Goal: Communication & Community: Answer question/provide support

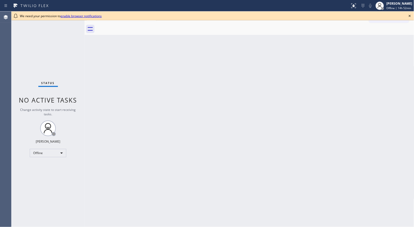
click at [222, 93] on div "Back to Dashboard Change Sender ID Customers Technicians Select a contact Outbo…" at bounding box center [248, 119] width 329 height 216
click at [410, 16] on icon at bounding box center [409, 16] width 2 height 2
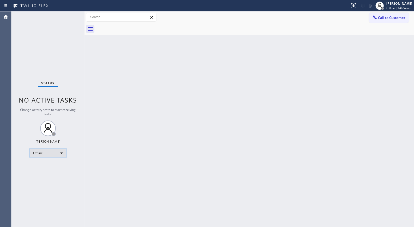
click at [66, 152] on div "Offline" at bounding box center [48, 153] width 36 height 8
click at [50, 172] on li "Unavailable" at bounding box center [47, 173] width 35 height 6
click at [251, 91] on div "Back to Dashboard Change Sender ID Customers Technicians Select a contact Outbo…" at bounding box center [248, 119] width 329 height 216
click at [287, 59] on div "Back to Dashboard Change Sender ID Customers Technicians Select a contact Outbo…" at bounding box center [248, 119] width 329 height 216
click at [282, 113] on div "Back to Dashboard Change Sender ID Customers Technicians Select a contact Outbo…" at bounding box center [248, 119] width 329 height 216
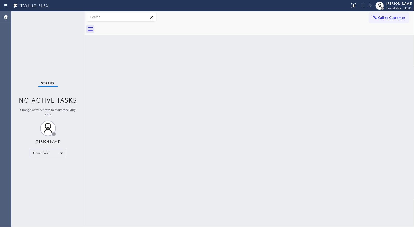
click at [180, 51] on div "Back to Dashboard Change Sender ID Customers Technicians Select a contact Outbo…" at bounding box center [248, 119] width 329 height 216
click at [378, 17] on span "Call to Customer" at bounding box center [391, 17] width 27 height 5
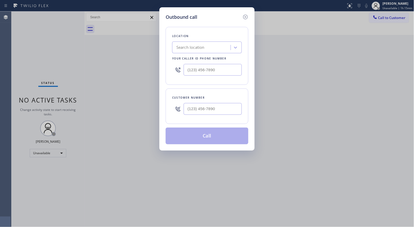
drag, startPoint x: 232, startPoint y: 63, endPoint x: 151, endPoint y: 62, distance: 81.1
click at [152, 62] on div "Outbound call Location Search location Your caller id phone number Customer num…" at bounding box center [207, 113] width 414 height 227
drag, startPoint x: 220, startPoint y: 70, endPoint x: 170, endPoint y: 0, distance: 86.3
click at [162, 70] on div "Outbound call Location Search location Your caller id phone number (___) ___-__…" at bounding box center [206, 78] width 95 height 143
paste input "800) 568-8664"
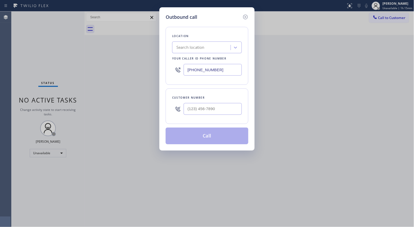
type input "[PHONE_NUMBER]"
drag, startPoint x: 220, startPoint y: 103, endPoint x: 128, endPoint y: 72, distance: 97.2
click at [158, 101] on div "Outbound call Location Electricians Service Team Your caller id phone number [P…" at bounding box center [207, 113] width 414 height 227
paste input "951) 743-7767"
type input "[PHONE_NUMBER]"
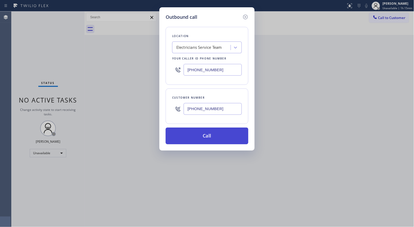
click at [205, 140] on button "Call" at bounding box center [206, 135] width 83 height 17
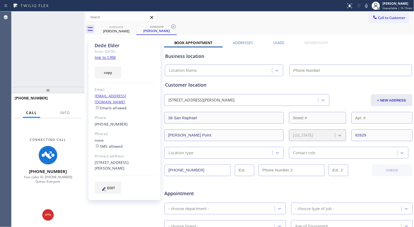
type input "[PHONE_NUMBER]"
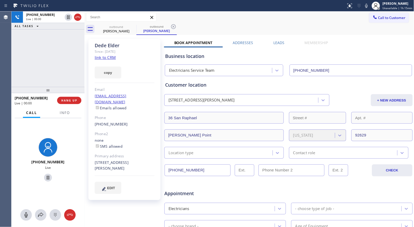
click at [178, 32] on div "outbound [PERSON_NAME] outbound [PERSON_NAME]" at bounding box center [255, 29] width 318 height 12
click at [64, 110] on span "Info" at bounding box center [65, 112] width 10 height 5
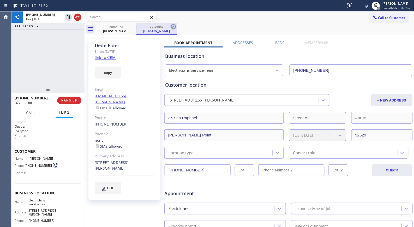
click at [172, 26] on icon at bounding box center [173, 26] width 6 height 6
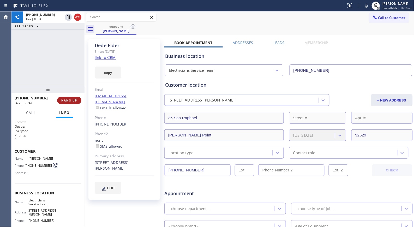
click at [66, 98] on button "HANG UP" at bounding box center [69, 100] width 24 height 7
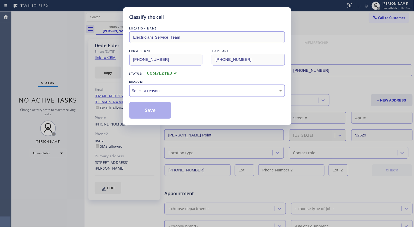
click at [202, 87] on div "Select a reason" at bounding box center [206, 90] width 155 height 12
click at [157, 111] on button "Save" at bounding box center [150, 110] width 42 height 17
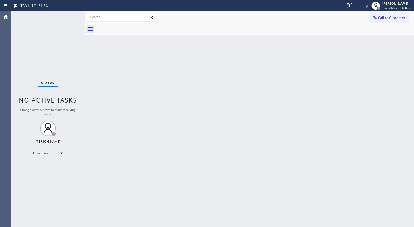
click at [365, 19] on div "Call to Customer Outbound call Location Electricians Service Team Your caller i…" at bounding box center [248, 17] width 329 height 9
click at [385, 18] on span "Call to Customer" at bounding box center [391, 17] width 27 height 5
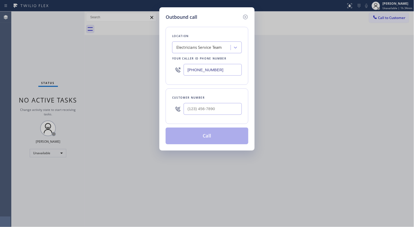
drag, startPoint x: 226, startPoint y: 66, endPoint x: 139, endPoint y: 1, distance: 108.1
click at [154, 45] on div "Outbound call Location Electricians Service Team Your caller id phone number [P…" at bounding box center [207, 113] width 414 height 227
paste input "954) 835-4535"
type input "[PHONE_NUMBER]"
drag, startPoint x: 212, startPoint y: 105, endPoint x: 163, endPoint y: 101, distance: 48.9
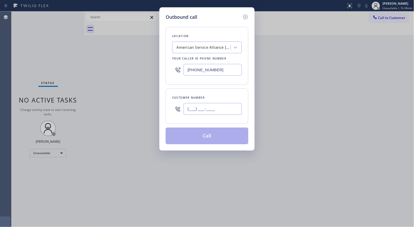
click at [163, 101] on div "Outbound call Location American Service Alliance [GEOGRAPHIC_DATA] Your caller …" at bounding box center [206, 78] width 95 height 143
paste input "954) 600-4463"
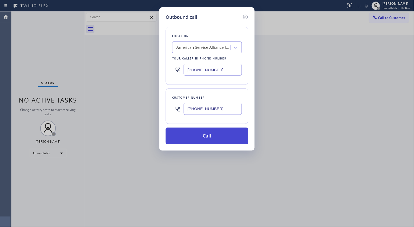
type input "[PHONE_NUMBER]"
click at [213, 136] on button "Call" at bounding box center [206, 135] width 83 height 17
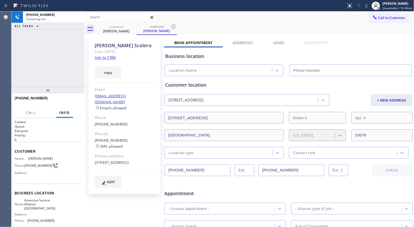
type input "[PHONE_NUMBER]"
drag, startPoint x: 173, startPoint y: 27, endPoint x: 161, endPoint y: 3, distance: 26.8
click at [173, 27] on icon at bounding box center [173, 26] width 6 height 6
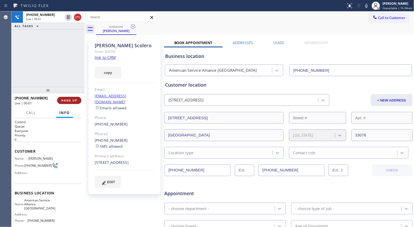
click at [69, 103] on button "HANG UP" at bounding box center [69, 100] width 24 height 7
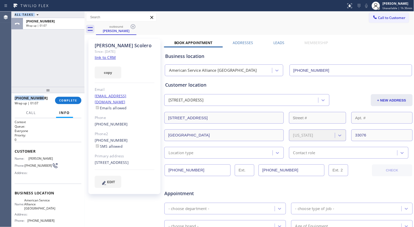
drag, startPoint x: 24, startPoint y: 97, endPoint x: 11, endPoint y: 98, distance: 12.6
click at [11, 98] on div "Agent Desktop Classify the call LOCATION NAME Electricians Service Team FROM PH…" at bounding box center [207, 118] width 414 height 215
copy div "Classify the call LOCATION NAME FROM PHONE TO PHONE Status: COMPLETED REASON: N…"
click at [63, 103] on button "COMPLETE" at bounding box center [68, 100] width 26 height 7
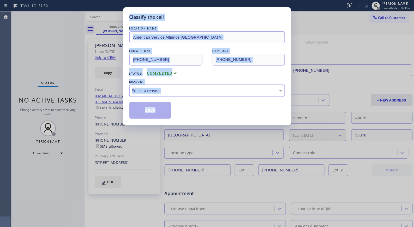
click at [228, 91] on div "Select a reason" at bounding box center [207, 91] width 150 height 6
click at [162, 108] on button "Save" at bounding box center [150, 110] width 42 height 17
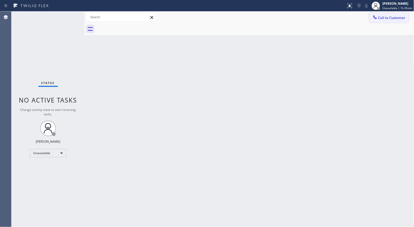
click at [386, 17] on span "Call to Customer" at bounding box center [391, 17] width 27 height 5
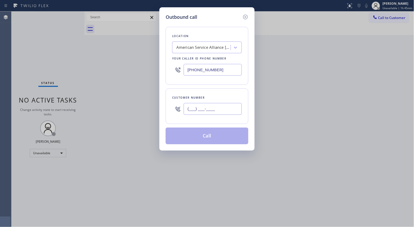
drag, startPoint x: 223, startPoint y: 108, endPoint x: 148, endPoint y: 95, distance: 76.5
click at [157, 103] on div "Outbound call Location American Service Alliance [GEOGRAPHIC_DATA] Your caller …" at bounding box center [207, 113] width 414 height 227
paste input "954) 600-4463"
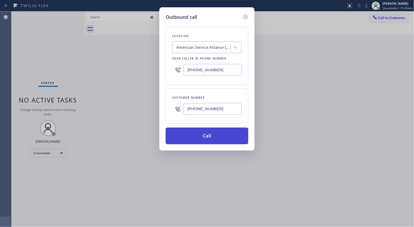
type input "[PHONE_NUMBER]"
click at [231, 135] on button "Call" at bounding box center [206, 135] width 83 height 17
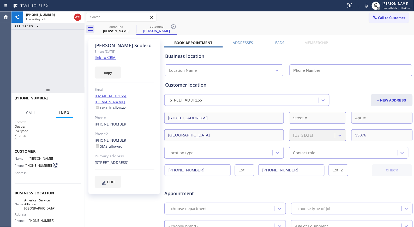
type input "[PHONE_NUMBER]"
click at [175, 29] on icon at bounding box center [173, 26] width 6 height 6
drag, startPoint x: 47, startPoint y: 91, endPoint x: 58, endPoint y: 70, distance: 24.0
click at [58, 87] on div at bounding box center [47, 90] width 73 height 6
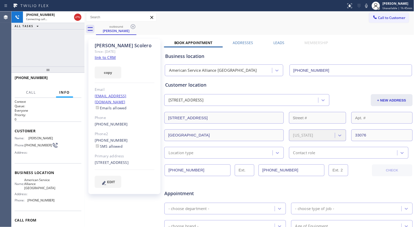
scroll to position [26, 0]
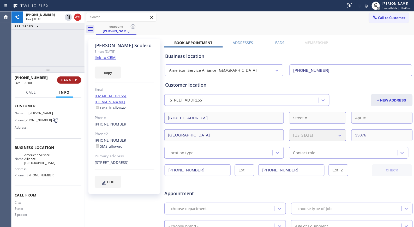
click at [65, 78] on span "HANG UP" at bounding box center [69, 80] width 16 height 4
click at [69, 82] on button "HANG UP" at bounding box center [69, 79] width 24 height 7
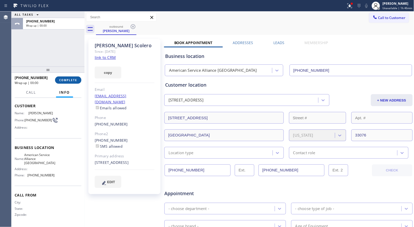
click at [66, 79] on span "COMPLETE" at bounding box center [68, 80] width 18 height 4
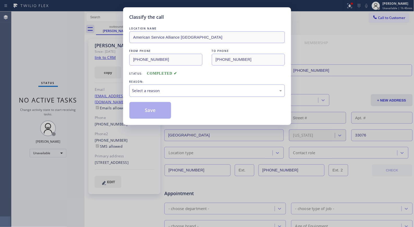
click at [179, 95] on div "Select a reason" at bounding box center [206, 90] width 155 height 12
click at [154, 109] on button "Save" at bounding box center [150, 110] width 42 height 17
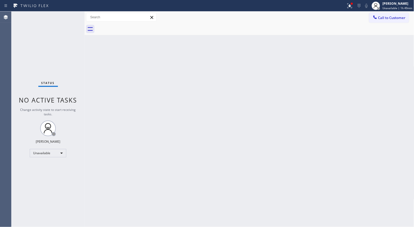
click at [203, 127] on div "Back to Dashboard Change Sender ID Customers Technicians Select a contact Outbo…" at bounding box center [248, 118] width 329 height 215
drag, startPoint x: 379, startPoint y: 18, endPoint x: 368, endPoint y: 19, distance: 10.2
click at [374, 18] on button "Call to Customer" at bounding box center [389, 18] width 40 height 10
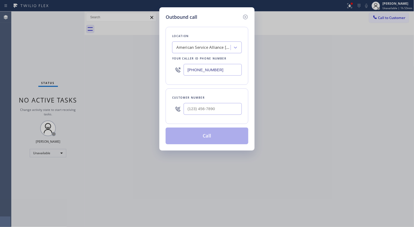
drag, startPoint x: 231, startPoint y: 68, endPoint x: 164, endPoint y: 0, distance: 94.9
click at [168, 51] on div "Location American Service Alliance [GEOGRAPHIC_DATA] Your caller id phone numbe…" at bounding box center [206, 56] width 83 height 58
paste input "49) 647-5193"
type input "[PHONE_NUMBER]"
click at [218, 108] on input "(___) ___-____" at bounding box center [212, 109] width 58 height 12
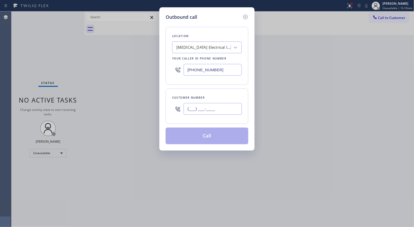
paste input "310) 866-3379"
type input "[PHONE_NUMBER]"
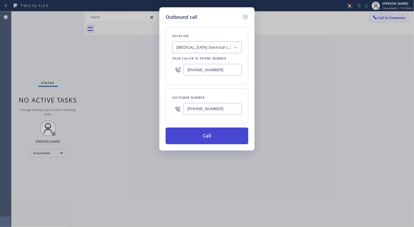
click at [210, 138] on button "Call" at bounding box center [206, 135] width 83 height 17
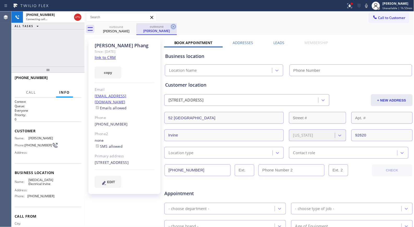
click at [171, 27] on icon at bounding box center [173, 26] width 6 height 6
type input "[PHONE_NUMBER]"
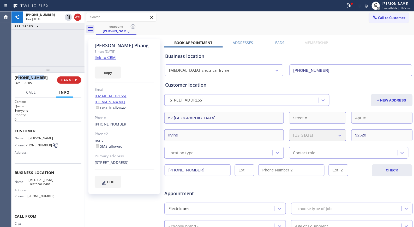
drag, startPoint x: 36, startPoint y: 77, endPoint x: 19, endPoint y: 77, distance: 17.5
click at [19, 77] on div "[PHONE_NUMBER]" at bounding box center [34, 77] width 39 height 5
copy span "3108663379"
click at [72, 84] on div "[PHONE_NUMBER] Live | 00:06 HANG UP" at bounding box center [48, 80] width 67 height 14
click at [71, 82] on button "HANG UP" at bounding box center [69, 79] width 24 height 7
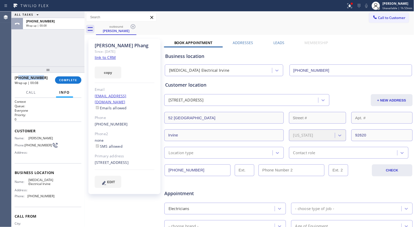
drag, startPoint x: 45, startPoint y: 76, endPoint x: 19, endPoint y: 77, distance: 25.3
click at [19, 77] on div "[PHONE_NUMBER]" at bounding box center [33, 77] width 37 height 5
copy span "3108663379"
drag, startPoint x: 67, startPoint y: 79, endPoint x: 66, endPoint y: 76, distance: 3.3
click at [67, 80] on span "COMPLETE" at bounding box center [68, 80] width 18 height 4
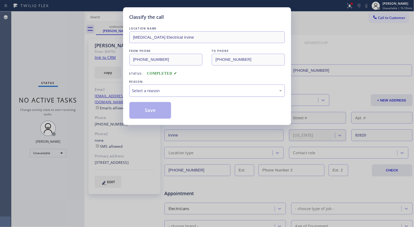
click at [210, 92] on div "Select a reason" at bounding box center [207, 91] width 150 height 6
click at [149, 114] on button "Save" at bounding box center [150, 110] width 42 height 17
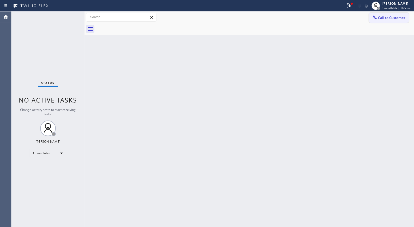
click at [391, 22] on button "Call to Customer" at bounding box center [389, 18] width 40 height 10
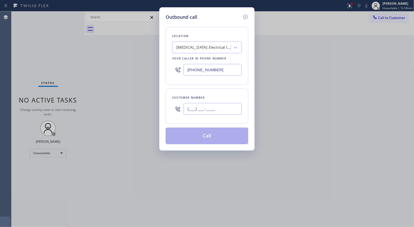
drag, startPoint x: 226, startPoint y: 106, endPoint x: 171, endPoint y: 104, distance: 54.5
click at [171, 104] on div "Customer number (___) ___-____" at bounding box center [206, 105] width 83 height 35
paste input "310) 866-3379"
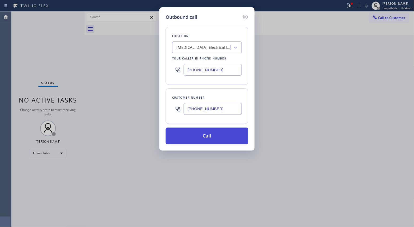
type input "[PHONE_NUMBER]"
click at [223, 134] on button "Call" at bounding box center [206, 135] width 83 height 17
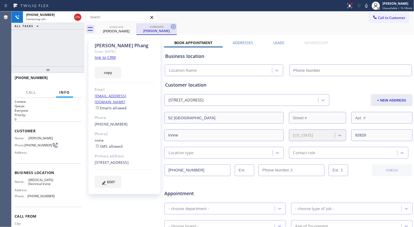
type input "[PHONE_NUMBER]"
click at [171, 26] on icon at bounding box center [173, 26] width 6 height 6
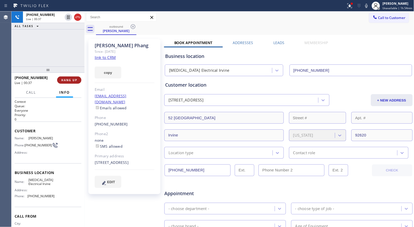
click at [73, 80] on span "HANG UP" at bounding box center [69, 80] width 16 height 4
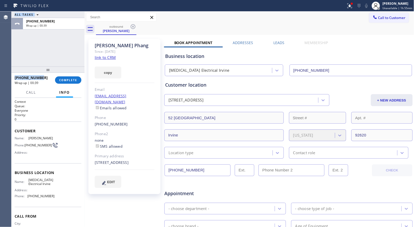
drag, startPoint x: 48, startPoint y: 76, endPoint x: 9, endPoint y: 77, distance: 38.8
click at [9, 77] on div "Agent Desktop Classify the call LOCATION NAME Electricians Service Team FROM PH…" at bounding box center [207, 118] width 414 height 215
click at [56, 78] on button "COMPLETE" at bounding box center [68, 79] width 26 height 7
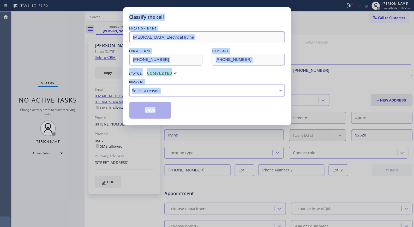
click at [186, 92] on div "Select a reason" at bounding box center [207, 91] width 150 height 6
click at [160, 111] on button "Save" at bounding box center [150, 110] width 42 height 17
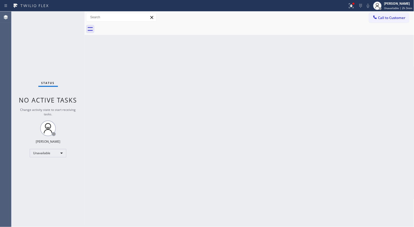
drag, startPoint x: 379, startPoint y: 16, endPoint x: 331, endPoint y: 16, distance: 48.2
click at [374, 16] on button "Call to Customer" at bounding box center [389, 18] width 40 height 10
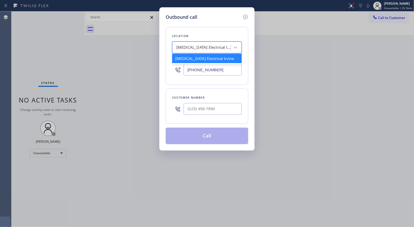
click at [214, 45] on div "[MEDICAL_DATA] Electrical Irvine" at bounding box center [203, 48] width 55 height 6
paste input "West Hollywood Appliance Repair"
type input "West Hollywood Appliance Repair"
click at [202, 61] on div "West Hollywood Appliance Repair" at bounding box center [207, 58] width 70 height 9
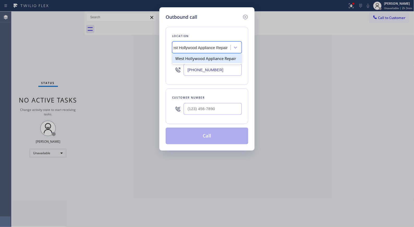
type input "[PHONE_NUMBER]"
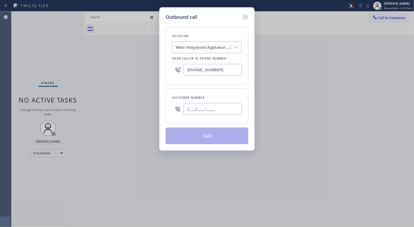
click at [204, 110] on input "(___) ___-____" at bounding box center [212, 109] width 58 height 12
paste input "310) 849-0674"
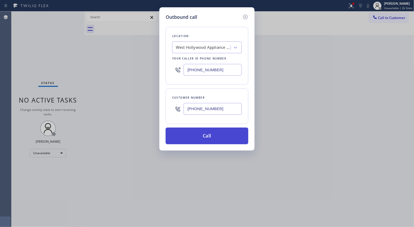
type input "[PHONE_NUMBER]"
click at [220, 140] on button "Call" at bounding box center [206, 135] width 83 height 17
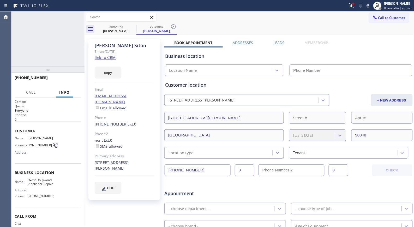
type input "[PHONE_NUMBER]"
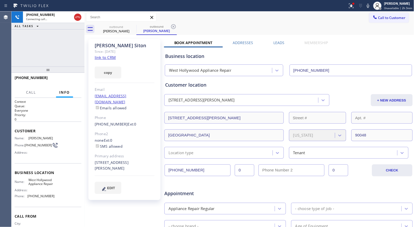
drag, startPoint x: 53, startPoint y: 64, endPoint x: 80, endPoint y: 60, distance: 27.2
click at [54, 66] on div at bounding box center [47, 69] width 73 height 6
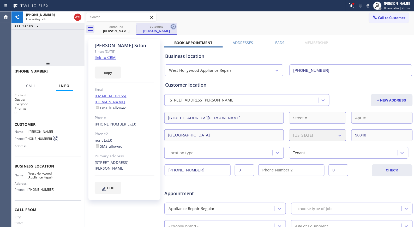
click at [171, 26] on icon at bounding box center [173, 26] width 5 height 5
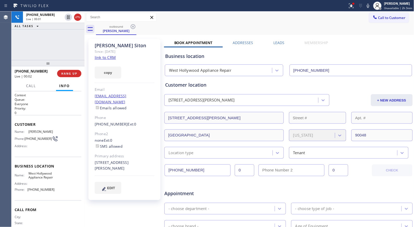
click at [198, 23] on div "outbound [PERSON_NAME]" at bounding box center [255, 29] width 318 height 12
drag, startPoint x: 42, startPoint y: 71, endPoint x: 13, endPoint y: 71, distance: 29.7
click at [13, 71] on div "[PHONE_NUMBER] Live | 00:04 HANG UP" at bounding box center [47, 73] width 73 height 15
copy span "[PHONE_NUMBER]"
click at [72, 69] on div "[PHONE_NUMBER] Live | 00:08 HANG UP" at bounding box center [48, 74] width 67 height 14
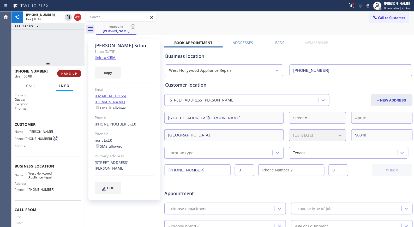
click at [71, 73] on span "HANG UP" at bounding box center [69, 74] width 16 height 4
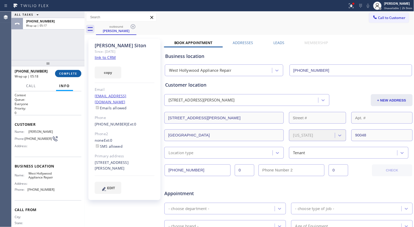
click at [76, 72] on span "COMPLETE" at bounding box center [68, 74] width 18 height 4
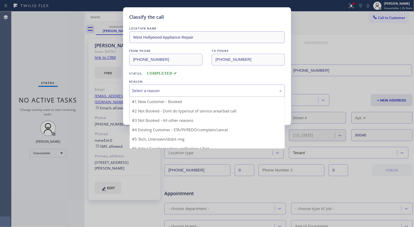
click at [199, 90] on div "Select a reason" at bounding box center [207, 91] width 150 height 6
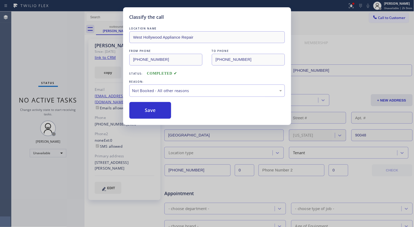
click at [155, 112] on button "Save" at bounding box center [150, 110] width 42 height 17
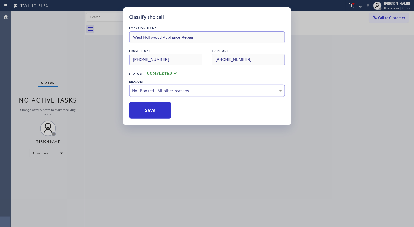
click at [385, 19] on div "Classify the call LOCATION NAME [GEOGRAPHIC_DATA] Appliance Repair FROM PHONE […" at bounding box center [207, 113] width 414 height 227
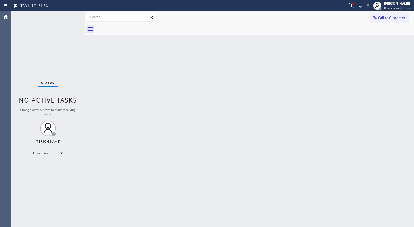
click at [385, 19] on span "Call to Customer" at bounding box center [391, 17] width 27 height 5
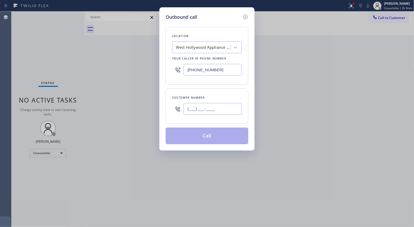
drag, startPoint x: 204, startPoint y: 106, endPoint x: 202, endPoint y: 99, distance: 7.4
click at [204, 106] on input "(___) ___-____" at bounding box center [212, 109] width 58 height 12
paste input "516) 549-0061"
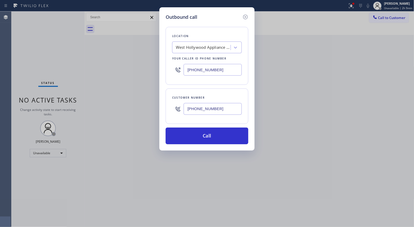
type input "[PHONE_NUMBER]"
drag, startPoint x: 224, startPoint y: 68, endPoint x: 145, endPoint y: 43, distance: 83.6
click at [155, 63] on div "Outbound call Location [GEOGRAPHIC_DATA] Appliance Repair Your caller id phone …" at bounding box center [207, 113] width 414 height 227
paste input "516) 549-0061"
type input "[PHONE_NUMBER]"
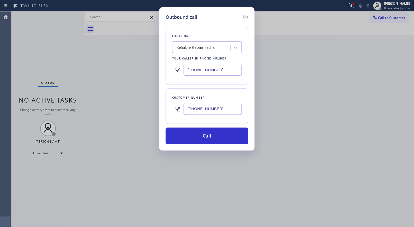
drag, startPoint x: 174, startPoint y: 111, endPoint x: 159, endPoint y: 105, distance: 16.2
click at [162, 107] on div "Outbound call Location Reliable Repair Techs Your caller id phone number [PHONE…" at bounding box center [206, 78] width 95 height 143
paste input "201) 923-2356"
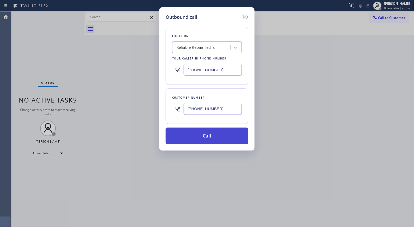
type input "[PHONE_NUMBER]"
click at [227, 137] on button "Call" at bounding box center [206, 135] width 83 height 17
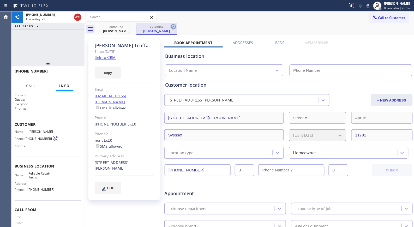
click at [172, 25] on icon at bounding box center [173, 26] width 6 height 6
type input "[PHONE_NUMBER]"
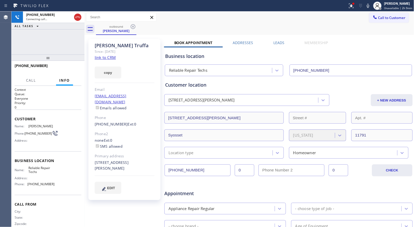
drag, startPoint x: 51, startPoint y: 65, endPoint x: 51, endPoint y: 55, distance: 9.9
click at [51, 55] on div at bounding box center [47, 57] width 73 height 6
click at [365, 6] on icon at bounding box center [366, 6] width 6 height 6
drag, startPoint x: 365, startPoint y: 6, endPoint x: 365, endPoint y: 26, distance: 19.6
click at [365, 26] on div "Status report Issues detected These issues could affect your workflow. Please c…" at bounding box center [207, 113] width 414 height 227
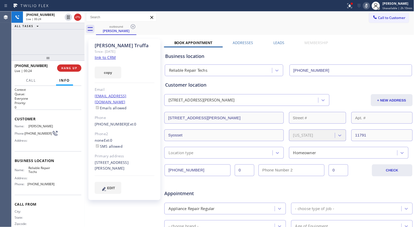
click at [367, 6] on rect at bounding box center [366, 5] width 4 height 4
click at [186, 27] on div "outbound [PERSON_NAME]" at bounding box center [255, 29] width 318 height 12
click at [179, 26] on div "outbound [PERSON_NAME]" at bounding box center [255, 29] width 318 height 12
click at [368, 8] on icon at bounding box center [366, 6] width 6 height 6
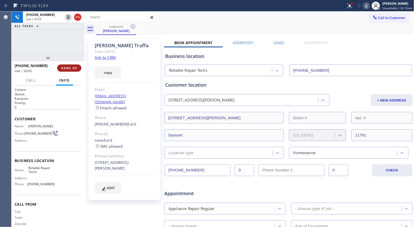
click at [72, 69] on span "HANG UP" at bounding box center [69, 68] width 16 height 4
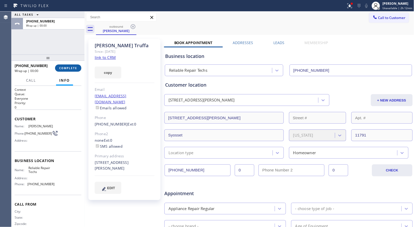
click at [72, 69] on span "COMPLETE" at bounding box center [68, 68] width 18 height 4
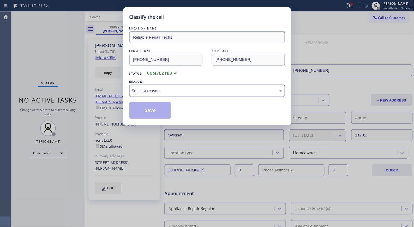
click at [231, 88] on div "Select a reason" at bounding box center [207, 91] width 150 height 6
drag, startPoint x: 163, startPoint y: 111, endPoint x: 163, endPoint y: 26, distance: 85.7
click at [163, 107] on button "Save" at bounding box center [150, 110] width 42 height 17
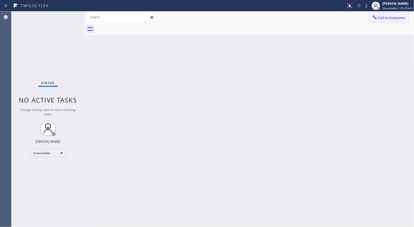
drag, startPoint x: 378, startPoint y: 17, endPoint x: 216, endPoint y: 56, distance: 167.1
click at [378, 17] on span "Call to Customer" at bounding box center [391, 17] width 27 height 5
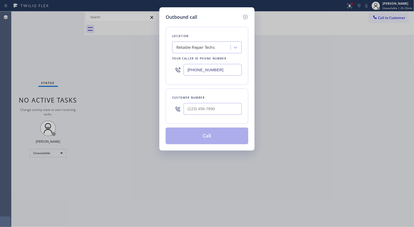
drag, startPoint x: 226, startPoint y: 69, endPoint x: 155, endPoint y: 50, distance: 73.8
click at [155, 51] on div "Outbound call Location Reliable Repair Techs Your caller id phone number [PHONE…" at bounding box center [207, 113] width 414 height 227
paste input "855) 904-223"
type input "[PHONE_NUMBER]"
drag, startPoint x: 196, startPoint y: 107, endPoint x: 155, endPoint y: 103, distance: 40.9
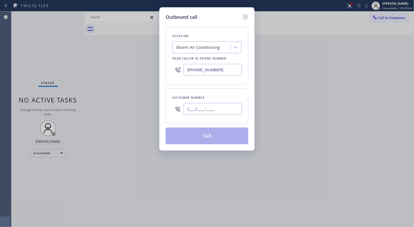
click at [157, 104] on div "Outbound call Location Bloom Air Conditioning Your caller id phone number [PHON…" at bounding box center [207, 113] width 414 height 227
paste input "650) 862-1558"
type input "[PHONE_NUMBER]"
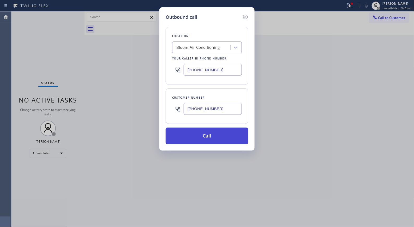
click at [232, 132] on button "Call" at bounding box center [206, 135] width 83 height 17
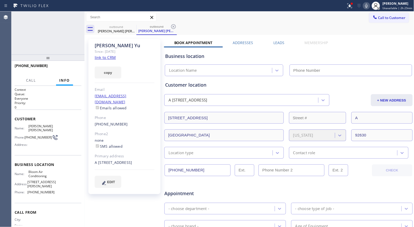
type input "[PHONE_NUMBER]"
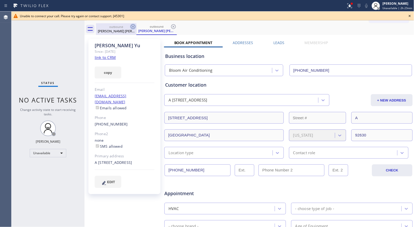
click at [134, 27] on icon at bounding box center [133, 26] width 6 height 6
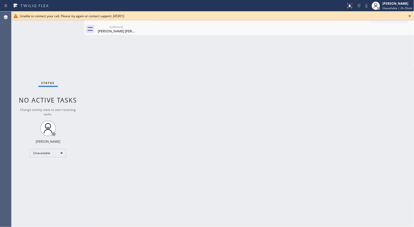
click at [0, 0] on icon at bounding box center [0, 0] width 0 height 0
click at [411, 16] on icon at bounding box center [409, 16] width 6 height 6
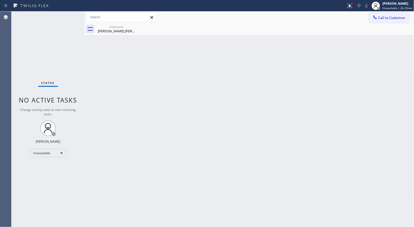
click at [404, 17] on span "Call to Customer" at bounding box center [391, 17] width 27 height 5
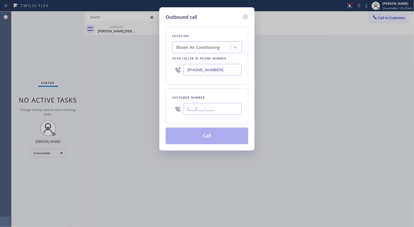
drag, startPoint x: 234, startPoint y: 114, endPoint x: 154, endPoint y: 112, distance: 80.0
click at [158, 114] on div "Outbound call Location Bloom Air Conditioning Your caller id phone number [PHON…" at bounding box center [207, 113] width 414 height 227
paste input "650) 862-1558"
type input "[PHONE_NUMBER]"
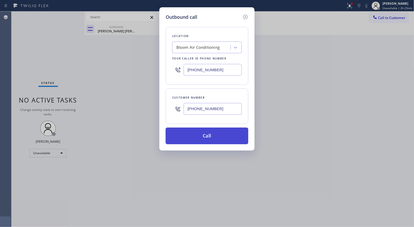
click at [216, 139] on button "Call" at bounding box center [206, 135] width 83 height 17
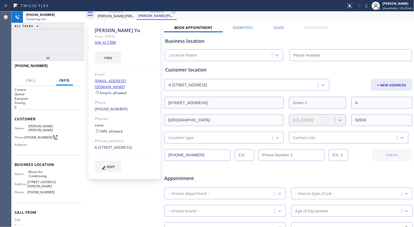
scroll to position [58, 0]
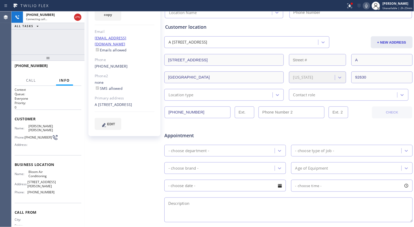
type input "[PHONE_NUMBER]"
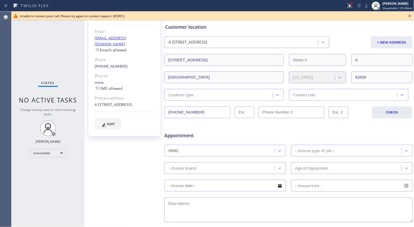
click at [408, 16] on icon at bounding box center [409, 16] width 6 height 6
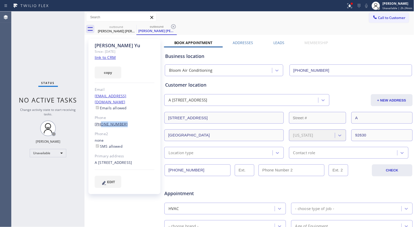
drag, startPoint x: 120, startPoint y: 118, endPoint x: 100, endPoint y: 116, distance: 19.6
click at [100, 121] on div "[PHONE_NUMBER]" at bounding box center [125, 124] width 60 height 6
click at [171, 25] on icon at bounding box center [173, 26] width 6 height 6
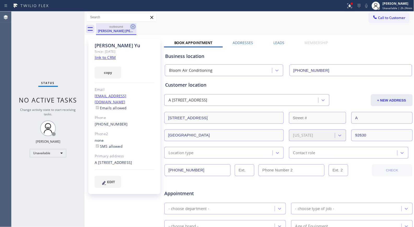
click at [135, 29] on icon at bounding box center [133, 26] width 6 height 6
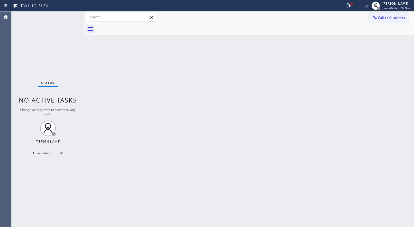
click at [391, 19] on span "Call to Customer" at bounding box center [391, 17] width 27 height 5
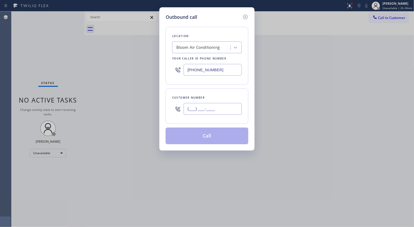
drag, startPoint x: 183, startPoint y: 108, endPoint x: 129, endPoint y: 51, distance: 78.5
click at [149, 91] on div "Outbound call Location Bloom Air Conditioning Your caller id phone number [PHON…" at bounding box center [207, 113] width 414 height 227
paste input "650) 862-1558"
type input "[PHONE_NUMBER]"
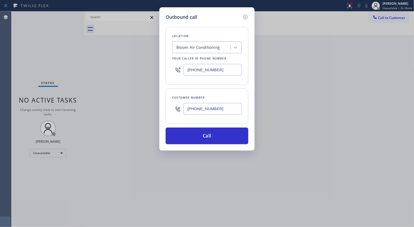
click at [197, 46] on div "Bloom Air Conditioning" at bounding box center [197, 48] width 43 height 6
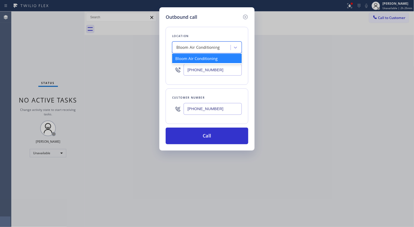
paste input "Bloom Air Conditionin"
type input "Bloom Air Conditionin"
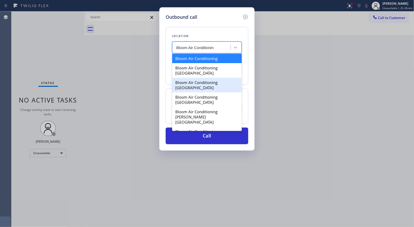
click at [195, 83] on div "Bloom Air Conditioning [GEOGRAPHIC_DATA]" at bounding box center [207, 85] width 70 height 15
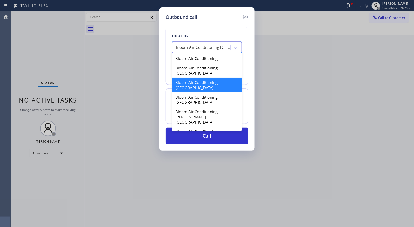
click at [212, 46] on div "Bloom Air Conditioning [GEOGRAPHIC_DATA]" at bounding box center [203, 48] width 55 height 6
click at [210, 74] on div "Bloom Air Conditioning [GEOGRAPHIC_DATA]" at bounding box center [207, 70] width 70 height 15
type input "[PHONE_NUMBER]"
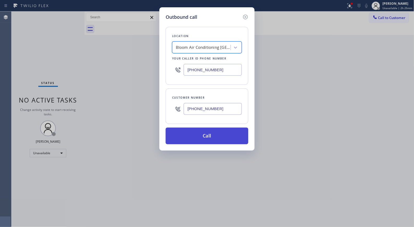
click at [214, 137] on button "Call" at bounding box center [206, 135] width 83 height 17
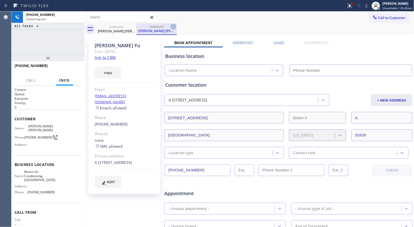
click at [175, 25] on icon at bounding box center [173, 26] width 5 height 5
type input "[PHONE_NUMBER]"
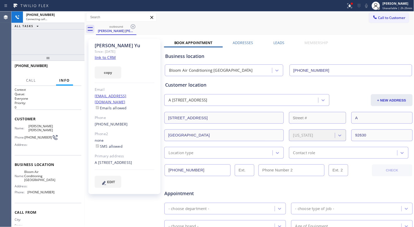
click at [46, 54] on div at bounding box center [47, 57] width 73 height 6
drag, startPoint x: 41, startPoint y: 67, endPoint x: 13, endPoint y: 64, distance: 28.5
click at [13, 64] on div "[PHONE_NUMBER]" at bounding box center [47, 68] width 73 height 15
click at [71, 70] on span "HANG UP" at bounding box center [69, 68] width 16 height 4
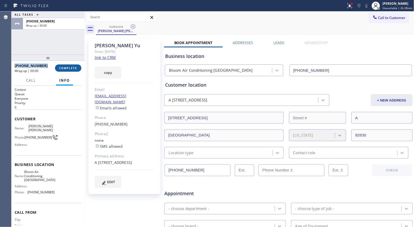
click at [73, 69] on span "COMPLETE" at bounding box center [68, 68] width 18 height 4
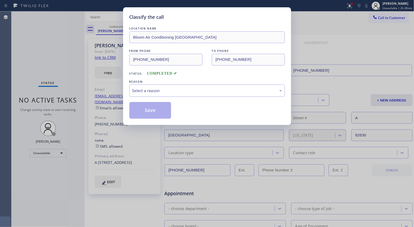
click at [213, 91] on div "Select a reason" at bounding box center [207, 91] width 150 height 6
click at [161, 109] on button "Save" at bounding box center [150, 110] width 42 height 17
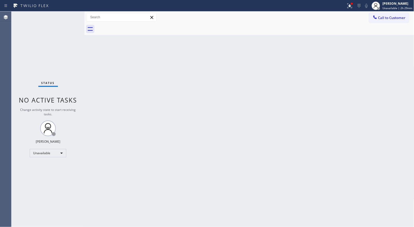
click at [141, 111] on div "Back to Dashboard Change Sender ID Customers Technicians Select a contact Outbo…" at bounding box center [248, 118] width 329 height 215
click at [56, 154] on div "Unavailable" at bounding box center [48, 153] width 36 height 8
click at [46, 178] on li "Break" at bounding box center [47, 179] width 35 height 6
click at [215, 100] on div "Back to Dashboard Change Sender ID Customers Technicians Select a contact Outbo…" at bounding box center [248, 118] width 329 height 215
click at [395, 3] on div "[PERSON_NAME]" at bounding box center [399, 3] width 26 height 4
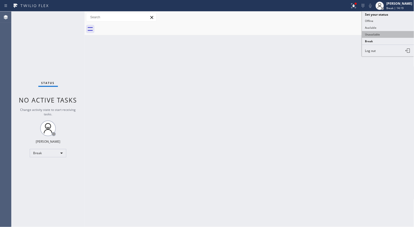
click at [368, 34] on button "Unavailable" at bounding box center [388, 34] width 52 height 7
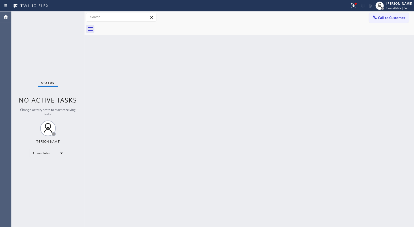
click at [198, 102] on div "Back to Dashboard Change Sender ID Customers Technicians Select a contact Outbo…" at bounding box center [248, 118] width 329 height 215
click at [273, 125] on div "Back to Dashboard Change Sender ID Customers Technicians Select a contact Outbo…" at bounding box center [248, 118] width 329 height 215
drag, startPoint x: 380, startPoint y: 18, endPoint x: 244, endPoint y: 40, distance: 138.5
click at [380, 18] on span "Call to Customer" at bounding box center [391, 17] width 27 height 5
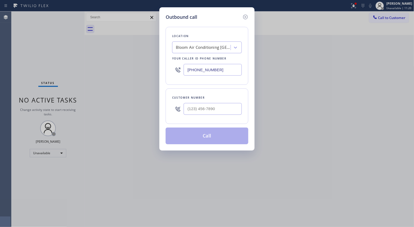
drag, startPoint x: 217, startPoint y: 66, endPoint x: 151, endPoint y: 39, distance: 71.5
click at [173, 59] on div "Location Bloom Air Conditioning [GEOGRAPHIC_DATA] Your caller id phone number […" at bounding box center [206, 56] width 83 height 58
paste input "855) 731-495"
type input "[PHONE_NUMBER]"
drag, startPoint x: 221, startPoint y: 107, endPoint x: 163, endPoint y: 102, distance: 58.8
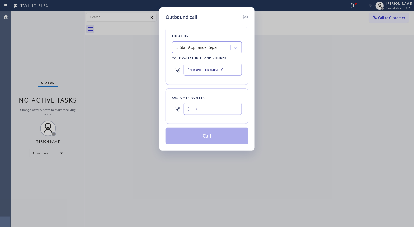
click at [163, 103] on div "Outbound call Location 5 Star Appliance Repair Your caller id phone number [PHO…" at bounding box center [206, 78] width 95 height 143
paste input "213) 448-7822"
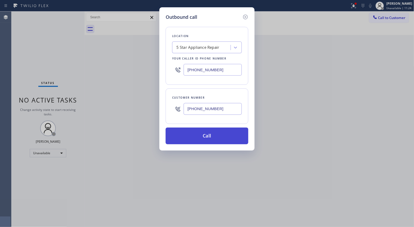
type input "[PHONE_NUMBER]"
click at [212, 137] on button "Call" at bounding box center [206, 135] width 83 height 17
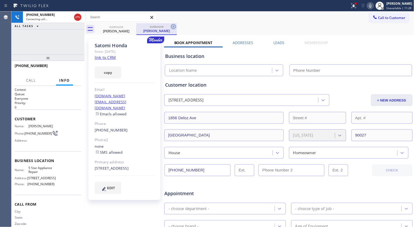
click at [173, 28] on icon at bounding box center [173, 26] width 6 height 6
type input "[PHONE_NUMBER]"
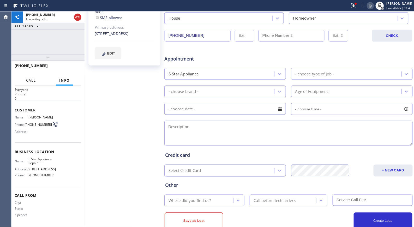
scroll to position [148, 0]
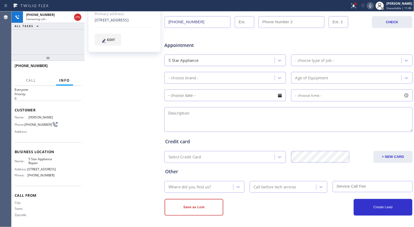
drag, startPoint x: 47, startPoint y: 59, endPoint x: 61, endPoint y: 37, distance: 26.1
click at [56, 37] on div "[PHONE_NUMBER] Connecting call… ALL TASKS ALL TASKS ACTIVE TASKS TASKS IN WRAP …" at bounding box center [47, 118] width 73 height 215
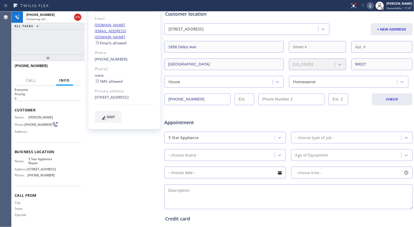
scroll to position [3, 0]
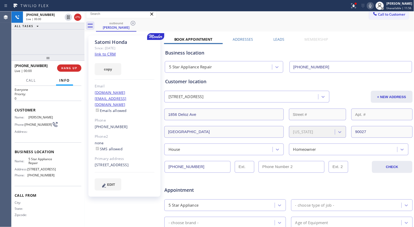
click at [107, 53] on link "link to CRM" at bounding box center [105, 53] width 21 height 5
click at [71, 68] on span "HANG UP" at bounding box center [69, 68] width 16 height 4
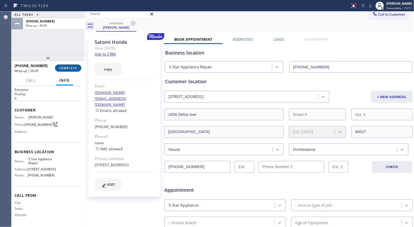
click at [72, 66] on span "COMPLETE" at bounding box center [68, 68] width 18 height 4
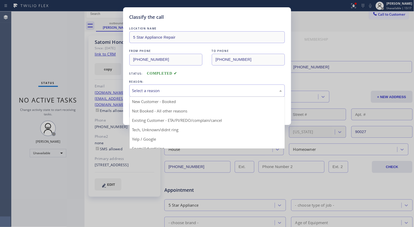
click at [175, 93] on div "Select a reason" at bounding box center [207, 91] width 150 height 6
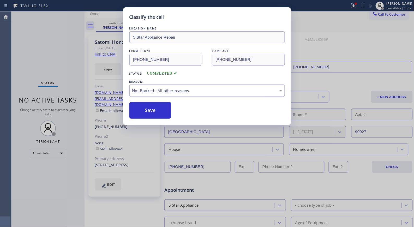
click at [156, 111] on button "Save" at bounding box center [150, 110] width 42 height 17
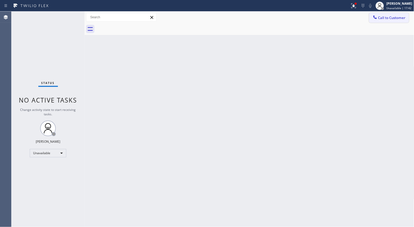
click at [387, 15] on span "Call to Customer" at bounding box center [391, 17] width 27 height 5
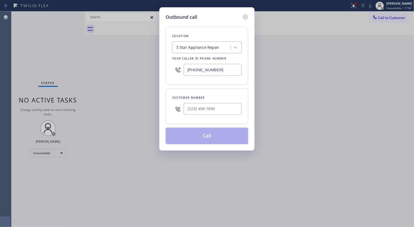
drag, startPoint x: 230, startPoint y: 70, endPoint x: 138, endPoint y: 6, distance: 111.7
click at [147, 48] on div "Outbound call Location 5 Star Appliance Repair Your caller id phone number [PHO…" at bounding box center [207, 113] width 414 height 227
paste input "323) 991-9198"
type input "[PHONE_NUMBER]"
drag, startPoint x: 220, startPoint y: 109, endPoint x: 141, endPoint y: 97, distance: 80.0
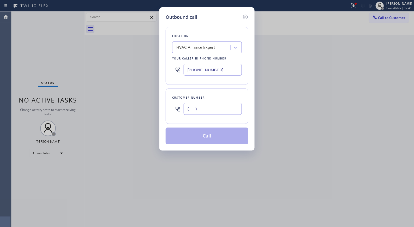
click at [141, 97] on div "Outbound call Location HVAC Alliance Expert Your caller id phone number [PHONE_…" at bounding box center [207, 113] width 414 height 227
paste input "626) 463-3134"
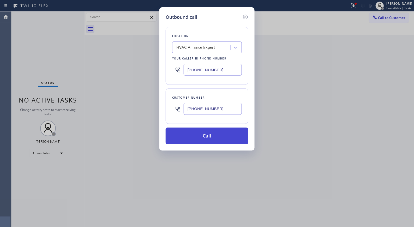
type input "[PHONE_NUMBER]"
click at [225, 136] on button "Call" at bounding box center [206, 135] width 83 height 17
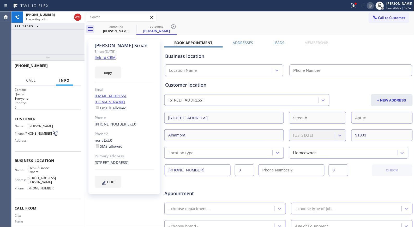
type input "[PHONE_NUMBER]"
click at [175, 26] on icon at bounding box center [173, 26] width 5 height 5
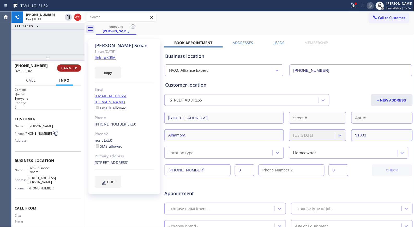
click at [75, 68] on span "HANG UP" at bounding box center [69, 68] width 16 height 4
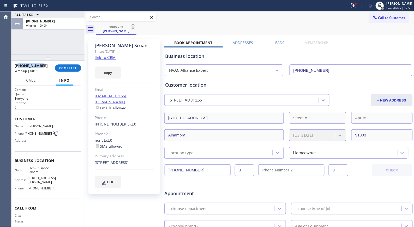
drag, startPoint x: 47, startPoint y: 65, endPoint x: 19, endPoint y: 65, distance: 28.4
click at [19, 65] on div "[PHONE_NUMBER]" at bounding box center [33, 65] width 37 height 5
copy span "6264633134"
click at [61, 67] on span "COMPLETE" at bounding box center [68, 68] width 18 height 4
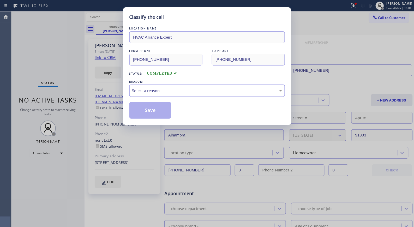
drag, startPoint x: 187, startPoint y: 90, endPoint x: 174, endPoint y: 96, distance: 14.7
click at [185, 92] on div "Select a reason" at bounding box center [207, 91] width 150 height 6
click at [149, 112] on button "Save" at bounding box center [150, 110] width 42 height 17
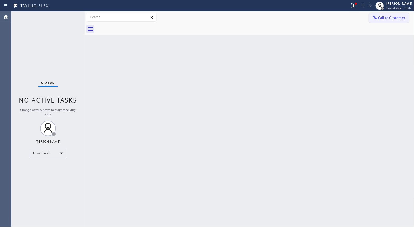
click at [385, 17] on span "Call to Customer" at bounding box center [391, 17] width 27 height 5
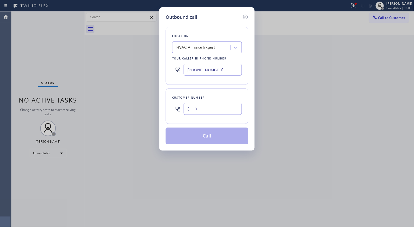
drag, startPoint x: 223, startPoint y: 103, endPoint x: 173, endPoint y: 103, distance: 49.8
click at [181, 110] on div "(___) ___-____" at bounding box center [207, 108] width 70 height 17
paste input "626) 463-3134"
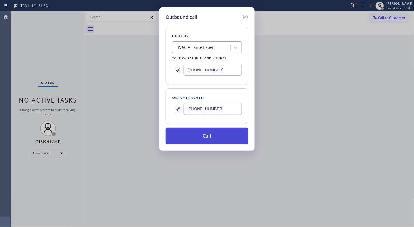
type input "[PHONE_NUMBER]"
click at [214, 137] on button "Call" at bounding box center [206, 135] width 83 height 17
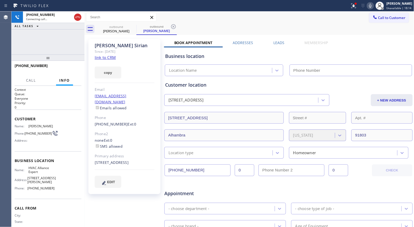
click at [175, 25] on icon at bounding box center [173, 26] width 6 height 6
type input "[PHONE_NUMBER]"
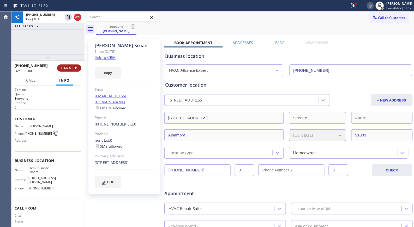
click at [67, 64] on button "HANG UP" at bounding box center [69, 67] width 24 height 7
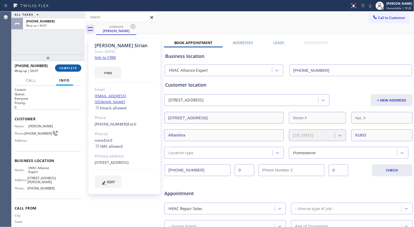
click at [58, 69] on button "COMPLETE" at bounding box center [68, 67] width 26 height 7
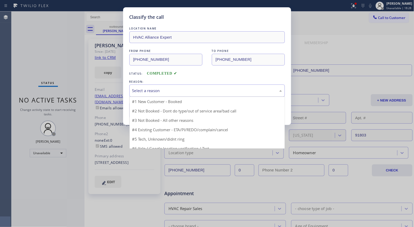
click at [180, 88] on div "Select a reason" at bounding box center [207, 91] width 150 height 6
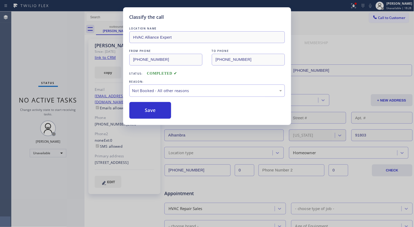
click at [153, 110] on button "Save" at bounding box center [150, 110] width 42 height 17
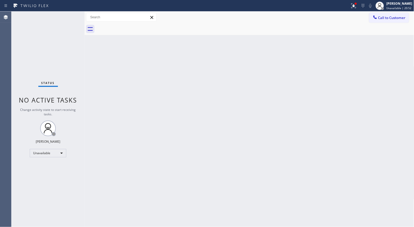
click at [255, 104] on div "Back to Dashboard Change Sender ID Customers Technicians Select a contact Outbo…" at bounding box center [248, 118] width 329 height 215
